Goal: Navigation & Orientation: Go to known website

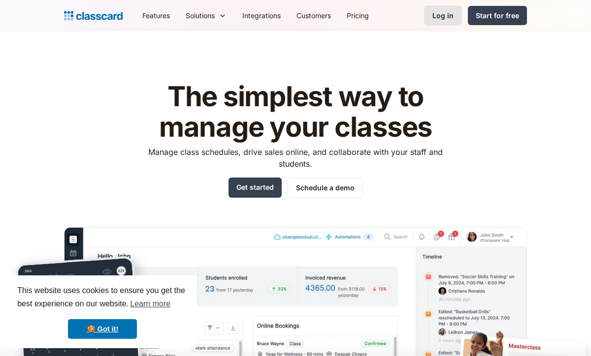
click at [428, 13] on link "Log in" at bounding box center [443, 15] width 38 height 20
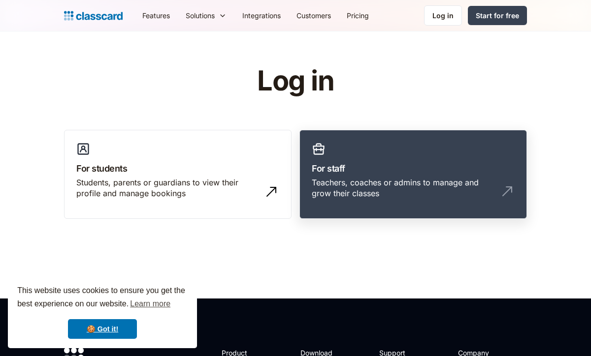
click at [361, 142] on link "For staff Teachers, coaches or admins to manage and grow their classes" at bounding box center [412, 175] width 227 height 90
